Goal: Information Seeking & Learning: Learn about a topic

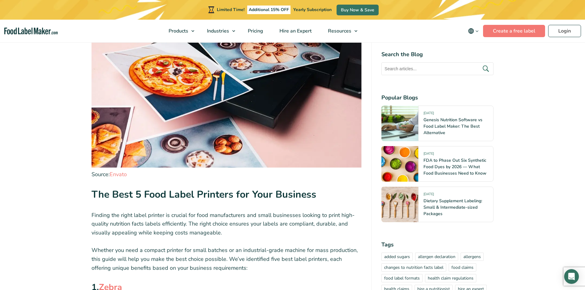
scroll to position [737, 0]
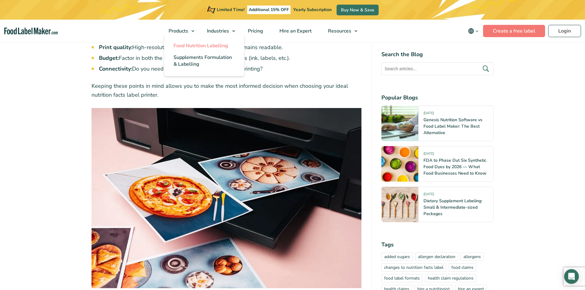
click at [197, 45] on span "Food Nutrition Labelling" at bounding box center [201, 45] width 55 height 7
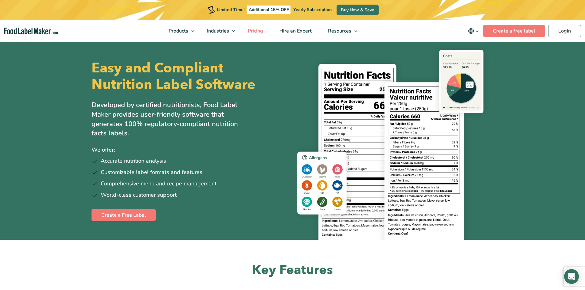
click at [257, 33] on span "Pricing" at bounding box center [255, 31] width 18 height 7
